Goal: Find specific page/section: Find specific page/section

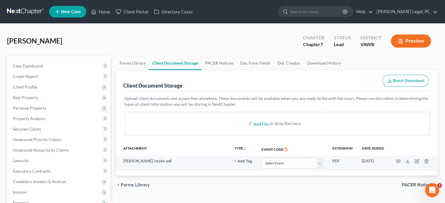
click at [20, 10] on link at bounding box center [25, 11] width 37 height 11
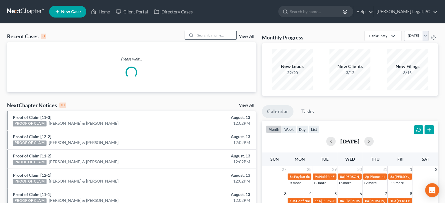
click at [198, 34] on input "search" at bounding box center [215, 35] width 41 height 8
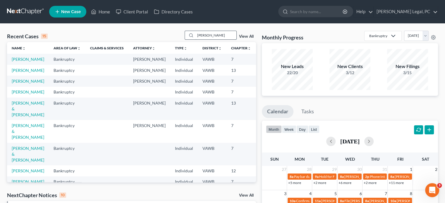
type input "[PERSON_NAME]"
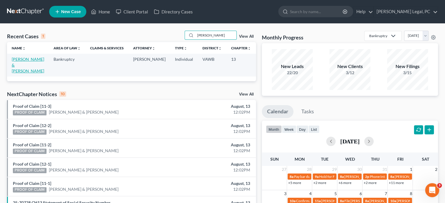
click at [12, 61] on link "Blackburn, Christopher & Mary" at bounding box center [28, 65] width 32 height 17
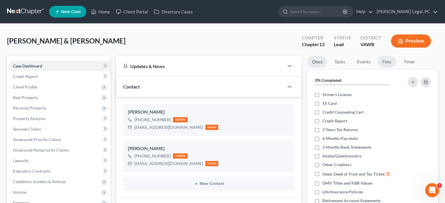
click at [390, 61] on link "Fees" at bounding box center [386, 61] width 19 height 11
